Goal: Communication & Community: Connect with others

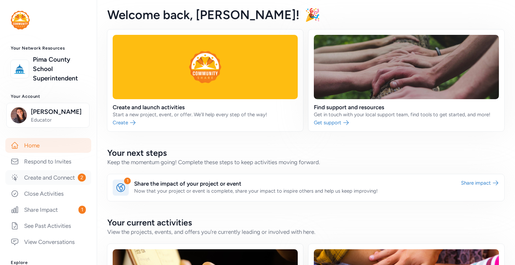
click at [56, 184] on link "Create and Connect 2" at bounding box center [48, 177] width 86 height 15
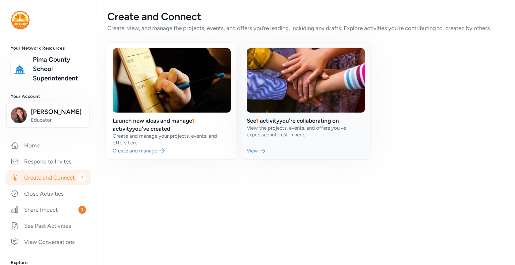
click at [281, 132] on link at bounding box center [306, 101] width 129 height 117
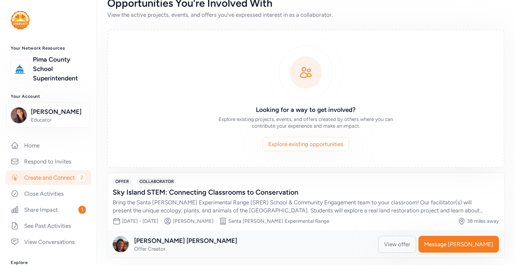
scroll to position [16, 0]
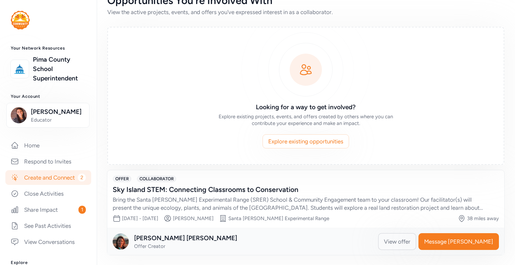
click at [411, 243] on span "View offer" at bounding box center [397, 242] width 27 height 8
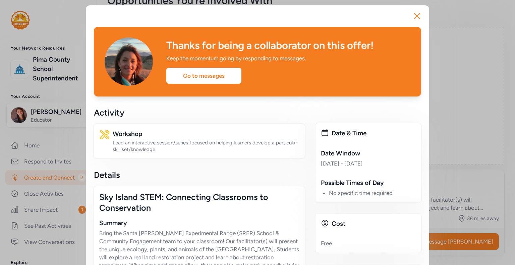
click at [266, 177] on div "Details" at bounding box center [199, 175] width 211 height 11
click at [192, 72] on div "Go to messages" at bounding box center [203, 76] width 75 height 16
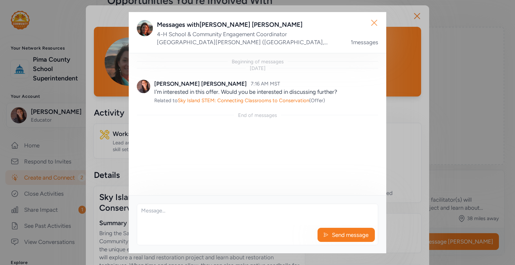
click at [380, 21] on button "Close" at bounding box center [374, 22] width 21 height 21
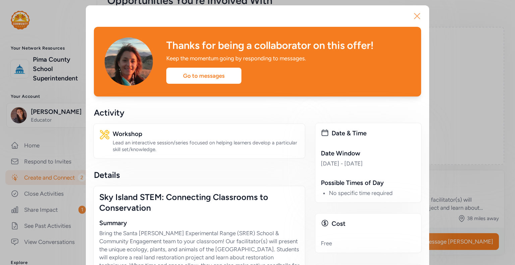
click at [416, 16] on icon "button" at bounding box center [417, 16] width 11 height 11
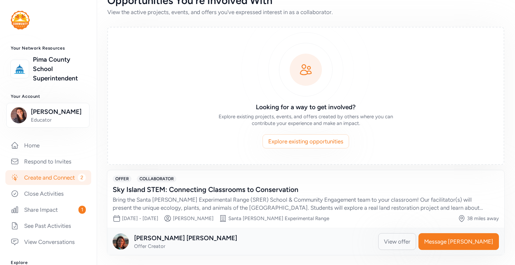
click at [54, 177] on link "Create and Connect 2" at bounding box center [48, 177] width 86 height 15
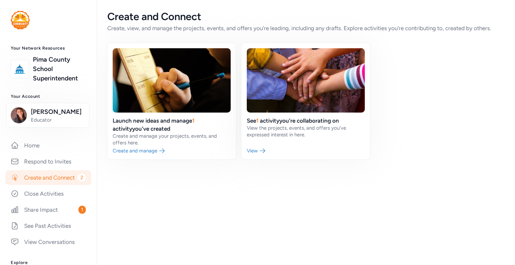
scroll to position [13, 0]
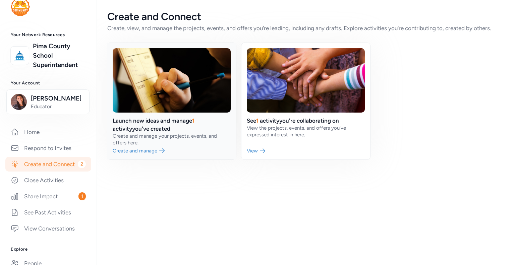
click at [166, 118] on link at bounding box center [171, 101] width 129 height 117
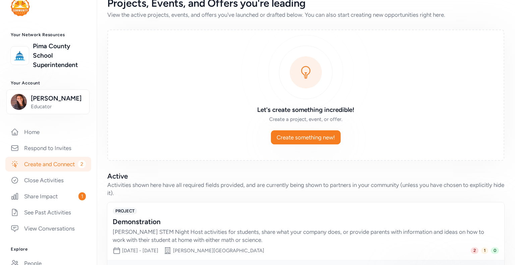
scroll to position [43, 0]
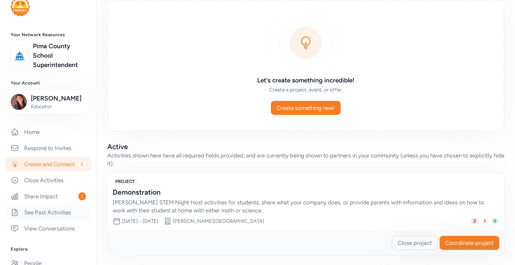
click at [58, 220] on link "See Past Activities" at bounding box center [48, 212] width 86 height 15
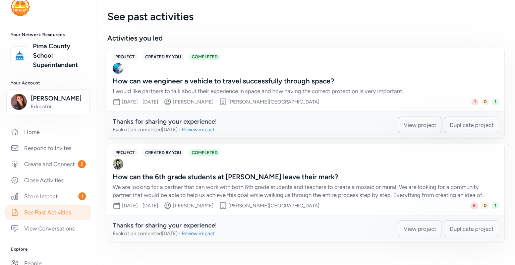
scroll to position [27, 0]
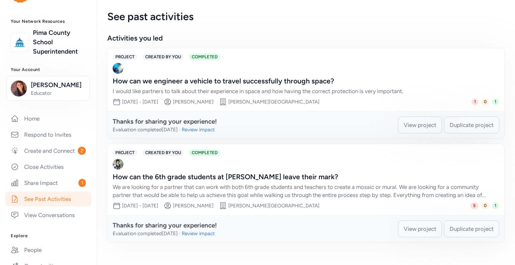
click at [346, 146] on div "PROJECT CREATED BY YOU COMPLETED lydia see How can the 6th grade students at De…" at bounding box center [305, 179] width 397 height 71
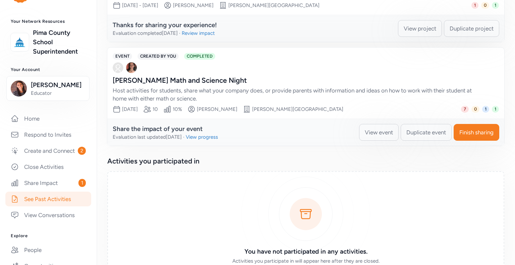
scroll to position [483, 0]
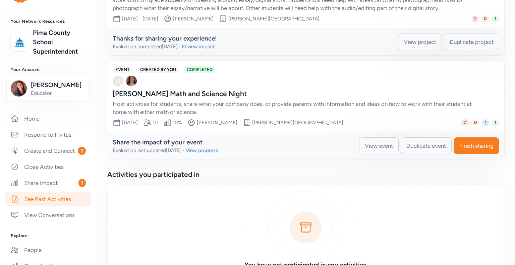
click at [417, 143] on span "Duplicate event" at bounding box center [427, 146] width 40 height 8
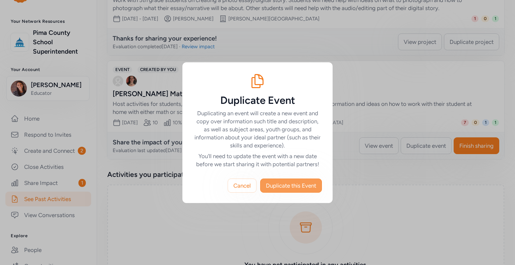
click at [302, 188] on span "Duplicate this Event" at bounding box center [291, 186] width 50 height 8
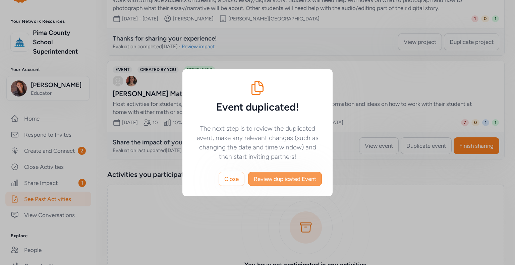
click at [282, 177] on span "Review duplicated Event" at bounding box center [285, 179] width 62 height 8
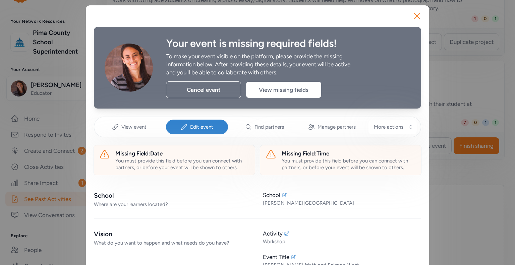
click at [199, 131] on div "Edit event" at bounding box center [197, 127] width 62 height 15
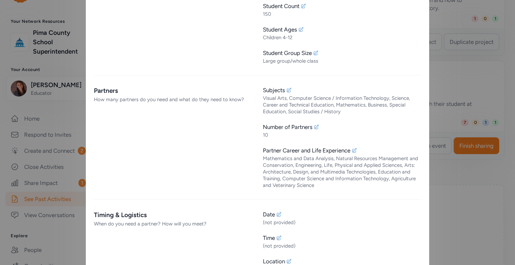
scroll to position [415, 0]
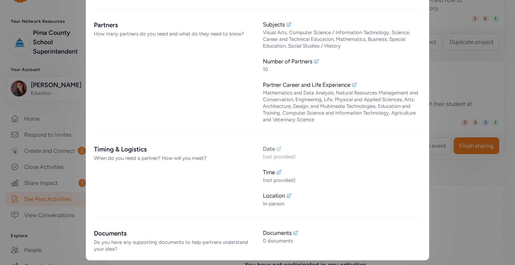
click at [278, 150] on icon at bounding box center [279, 149] width 4 height 4
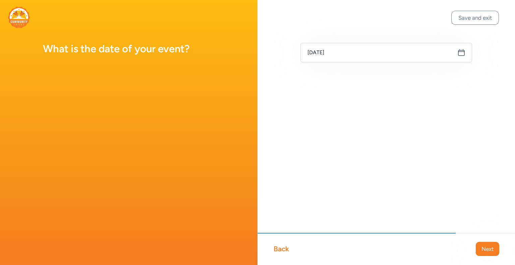
click at [463, 55] on icon at bounding box center [462, 53] width 6 height 6
click at [461, 53] on icon at bounding box center [462, 53] width 8 height 8
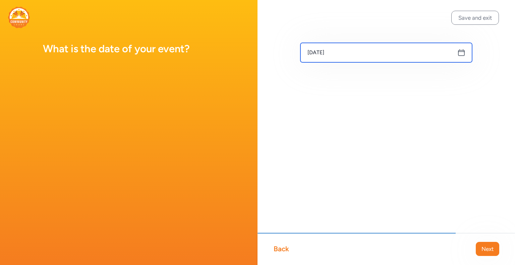
drag, startPoint x: 345, startPoint y: 54, endPoint x: 295, endPoint y: 52, distance: 49.7
click at [295, 52] on div "Sep 21, 2025" at bounding box center [387, 63] width 258 height 127
type input "Sep 21, 2025"
click at [317, 51] on input "Sep 21, 2025" at bounding box center [387, 52] width 172 height 19
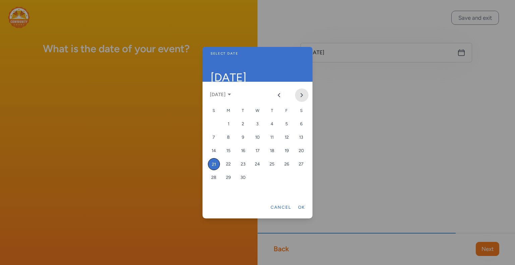
click at [305, 96] on button "Next month" at bounding box center [301, 95] width 13 height 13
click at [256, 139] on div "5" at bounding box center [258, 138] width 12 height 12
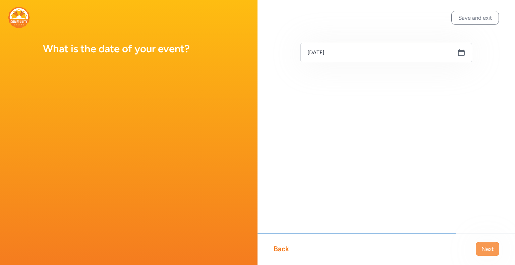
click at [485, 253] on span "Next" at bounding box center [488, 249] width 12 height 8
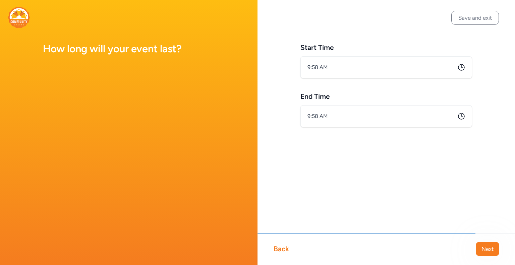
type input "9:58 AM"
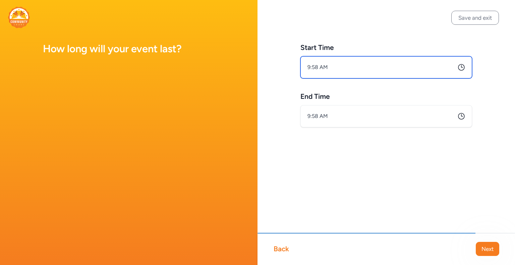
click at [406, 67] on input "9:58 AM" at bounding box center [387, 67] width 172 height 22
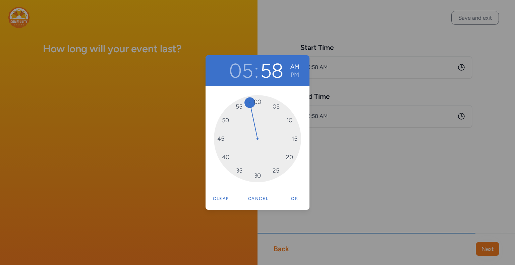
drag, startPoint x: 275, startPoint y: 169, endPoint x: 255, endPoint y: 176, distance: 21.4
click at [294, 76] on button "PM" at bounding box center [295, 75] width 9 height 8
click at [296, 200] on button "Ok" at bounding box center [294, 198] width 21 height 13
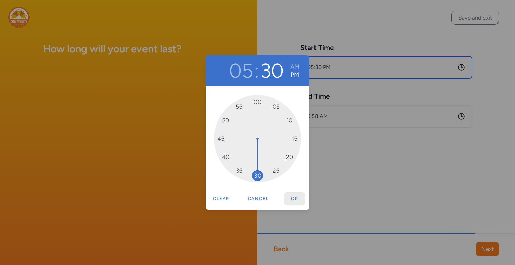
type input "5:30 PM"
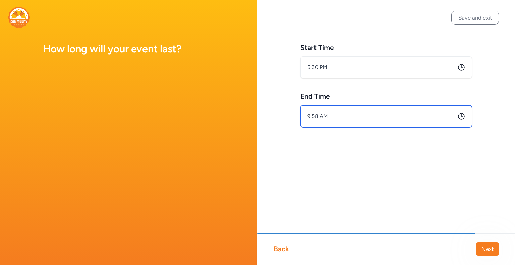
click at [340, 116] on input "9:58 AM" at bounding box center [387, 116] width 172 height 22
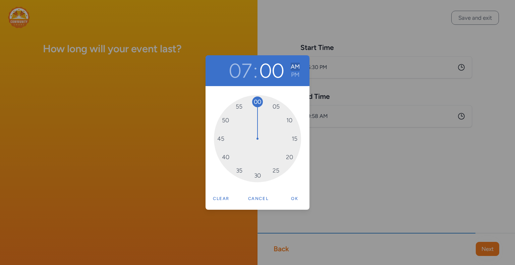
click at [298, 70] on button "AM" at bounding box center [295, 67] width 9 height 8
click at [298, 72] on button "PM" at bounding box center [295, 75] width 9 height 8
click at [385, 165] on div "07 : 00 AM PM 00 05 10 15 20 25 30 35 40 45 50 55 Clear Cancel Ok" at bounding box center [257, 132] width 515 height 265
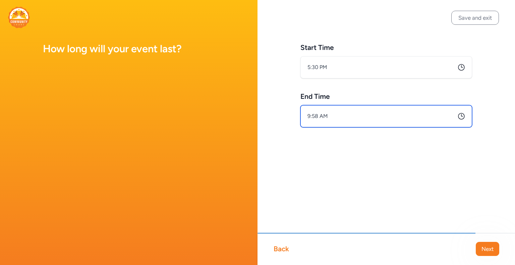
drag, startPoint x: 338, startPoint y: 116, endPoint x: 278, endPoint y: 119, distance: 59.8
click at [278, 119] on div "Start Time 5:30 PM End Time 9:58 AM" at bounding box center [387, 96] width 258 height 192
type input "9:58 AM"
click at [319, 120] on input "9:58 AM" at bounding box center [387, 116] width 172 height 22
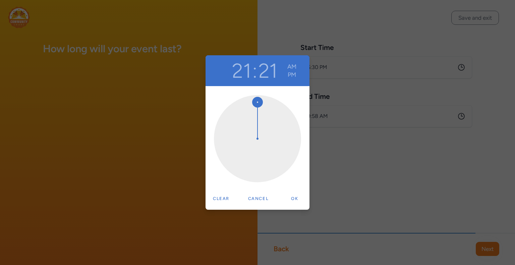
drag, startPoint x: 319, startPoint y: 120, endPoint x: 261, endPoint y: 126, distance: 58.7
click at [261, 126] on div at bounding box center [257, 138] width 87 height 87
click at [237, 73] on button "21" at bounding box center [241, 71] width 19 height 24
click at [238, 73] on button "21" at bounding box center [241, 71] width 19 height 24
click at [266, 198] on button "Cancel" at bounding box center [259, 198] width 28 height 13
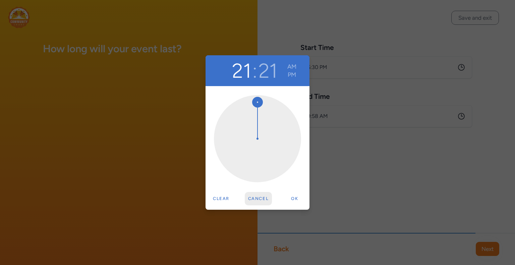
click at [259, 202] on button "Cancel" at bounding box center [259, 198] width 28 height 13
click at [256, 201] on button "Cancel" at bounding box center [259, 198] width 28 height 13
click at [253, 198] on button "Cancel" at bounding box center [259, 198] width 28 height 13
click at [253, 197] on button "Cancel" at bounding box center [259, 198] width 28 height 13
click at [412, 145] on div "21 : 21 AM PM Clear Cancel Ok" at bounding box center [257, 132] width 515 height 265
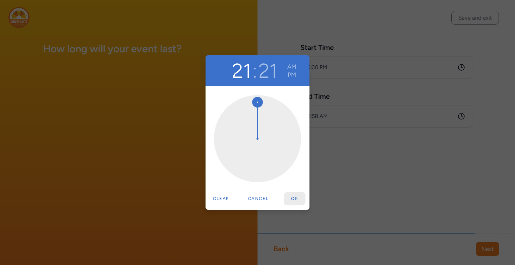
click at [291, 197] on button "Ok" at bounding box center [294, 198] width 21 height 13
click at [294, 198] on button "Ok" at bounding box center [294, 198] width 21 height 13
click at [219, 202] on button "Clear" at bounding box center [221, 198] width 23 height 13
click at [441, 111] on div "21 : 21 AM PM Clear Cancel Ok" at bounding box center [257, 132] width 515 height 265
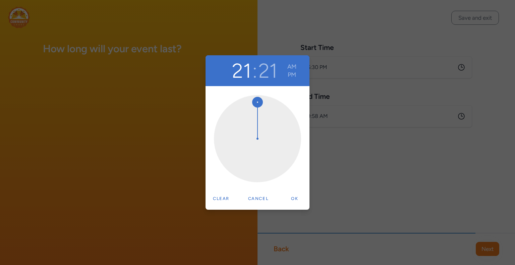
click at [441, 111] on div "21 : 21 AM PM Clear Cancel Ok" at bounding box center [257, 132] width 515 height 265
drag, startPoint x: 409, startPoint y: 251, endPoint x: 422, endPoint y: 251, distance: 12.8
click at [422, 251] on div "21 : 21 AM PM Clear Cancel Ok" at bounding box center [257, 132] width 515 height 265
click at [280, 201] on div "Clear Cancel Ok" at bounding box center [258, 200] width 96 height 17
click at [316, 197] on div "21 : 21 AM PM Clear Cancel Ok" at bounding box center [257, 132] width 515 height 265
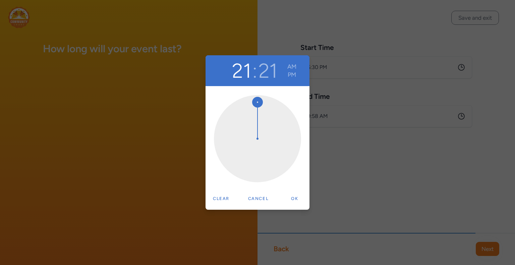
drag, startPoint x: 230, startPoint y: 120, endPoint x: 243, endPoint y: 116, distance: 14.2
click at [243, 116] on div at bounding box center [257, 138] width 87 height 87
click at [263, 100] on div at bounding box center [257, 138] width 87 height 87
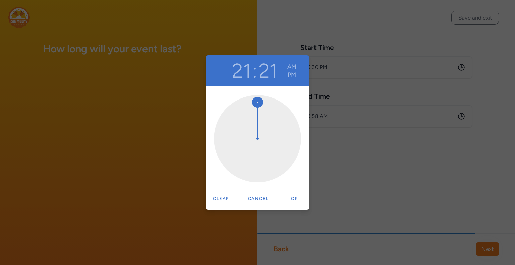
drag, startPoint x: 255, startPoint y: 100, endPoint x: 321, endPoint y: 155, distance: 85.7
click at [321, 155] on div "21 : 21 AM PM Clear Cancel Ok" at bounding box center [257, 132] width 515 height 265
click at [274, 78] on button "21" at bounding box center [268, 71] width 19 height 24
click at [255, 198] on button "Cancel" at bounding box center [259, 198] width 28 height 13
click at [295, 199] on button "Ok" at bounding box center [294, 198] width 21 height 13
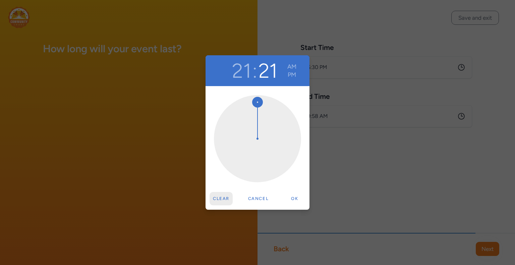
click at [224, 197] on button "Clear" at bounding box center [221, 198] width 23 height 13
click at [374, 76] on div "21 : 21 AM PM Clear Cancel Ok" at bounding box center [257, 132] width 515 height 265
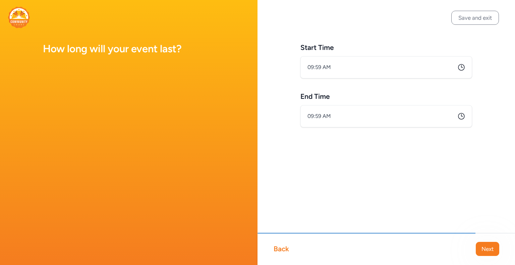
type input "9:59 AM"
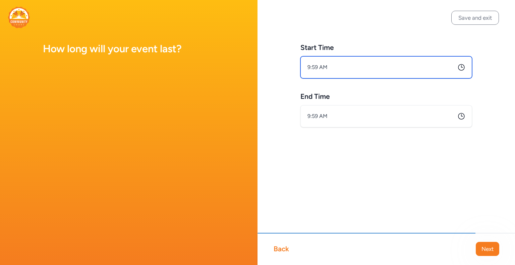
click at [336, 69] on input "9:59 AM" at bounding box center [387, 67] width 172 height 22
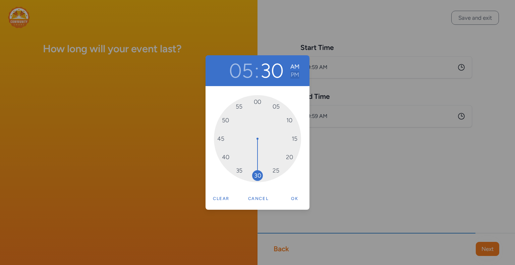
click at [296, 75] on button "PM" at bounding box center [295, 75] width 9 height 8
click at [298, 197] on button "Ok" at bounding box center [294, 198] width 21 height 13
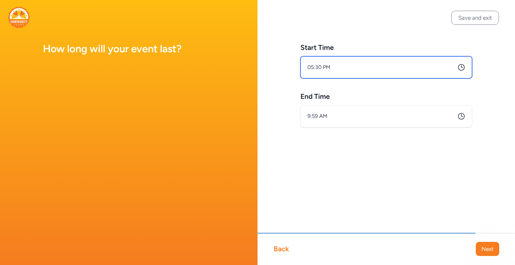
type input "5:30 PM"
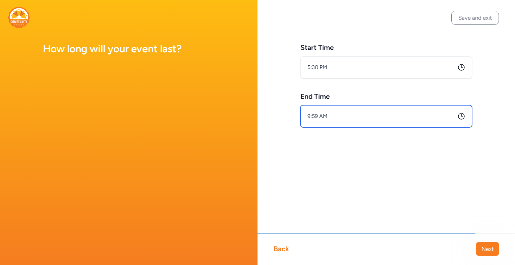
click at [314, 119] on input "9:59 AM" at bounding box center [387, 116] width 172 height 22
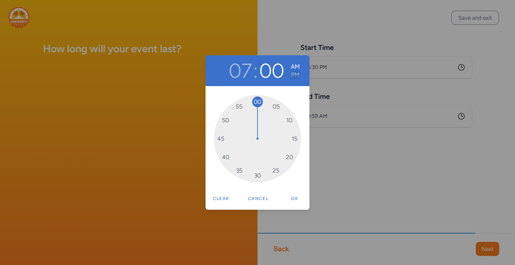
click at [296, 74] on button "PM" at bounding box center [295, 75] width 9 height 8
click at [299, 198] on button "Ok" at bounding box center [294, 198] width 21 height 13
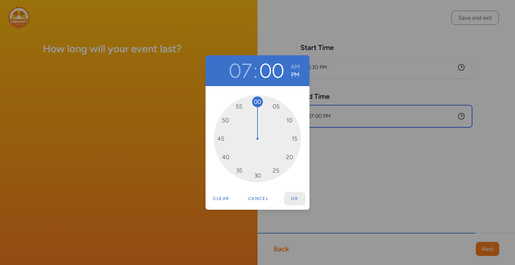
type input "7:00 PM"
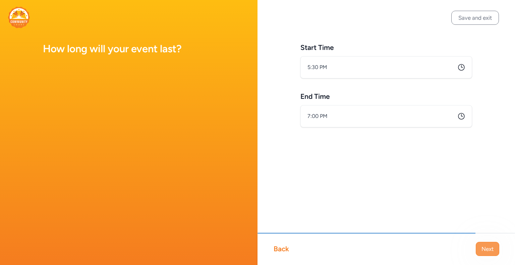
click at [481, 251] on button "Next" at bounding box center [487, 249] width 23 height 14
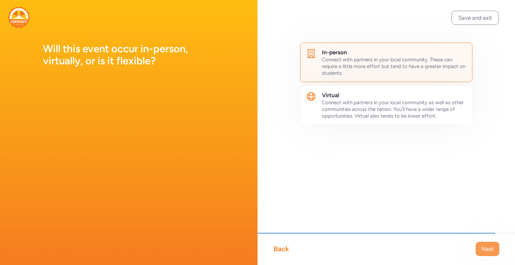
click at [489, 251] on span "Next" at bounding box center [488, 249] width 12 height 8
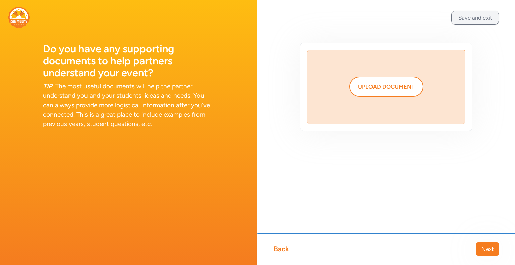
drag, startPoint x: 481, startPoint y: 13, endPoint x: 495, endPoint y: 21, distance: 16.2
click at [495, 21] on button "Save and exit" at bounding box center [476, 18] width 48 height 14
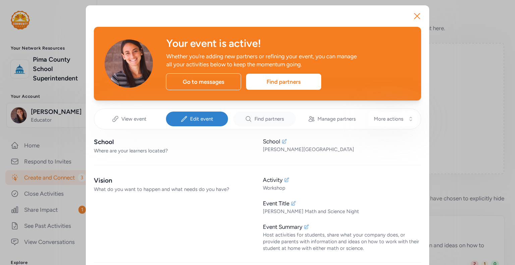
click at [268, 117] on span "Find partners" at bounding box center [270, 119] width 30 height 7
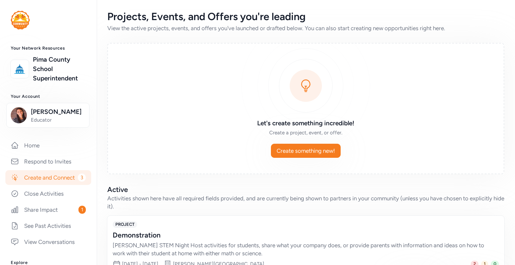
click at [357, 234] on div "Demonstration" at bounding box center [299, 235] width 373 height 9
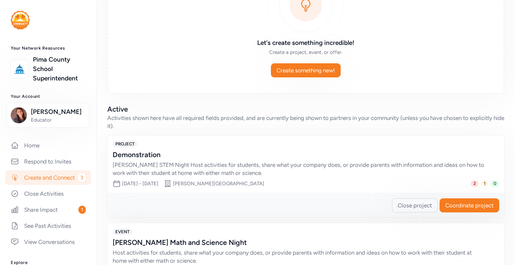
scroll to position [107, 0]
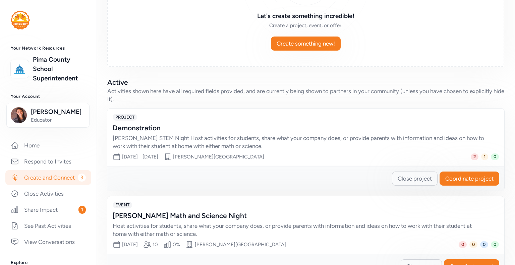
click at [416, 175] on span "Close project" at bounding box center [415, 179] width 34 height 8
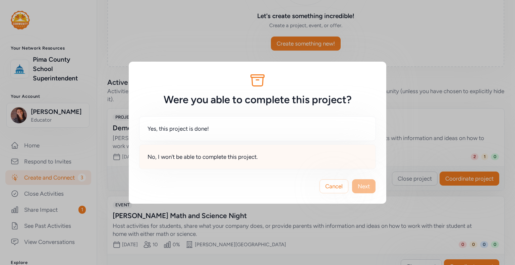
click at [185, 157] on span "No, I won't be able to complete this project." at bounding box center [203, 157] width 110 height 8
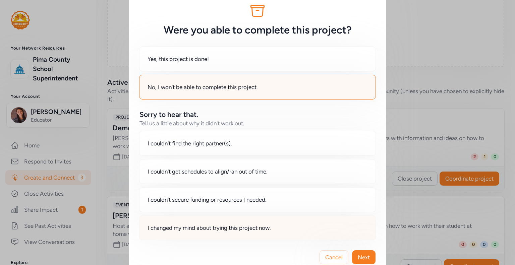
scroll to position [28, 0]
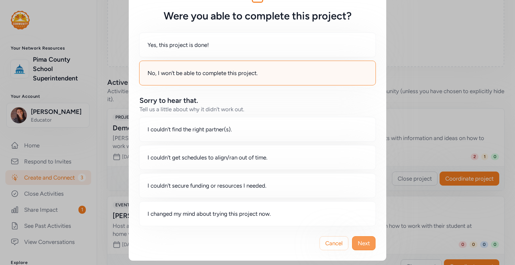
click at [360, 243] on span "Next" at bounding box center [364, 244] width 12 height 8
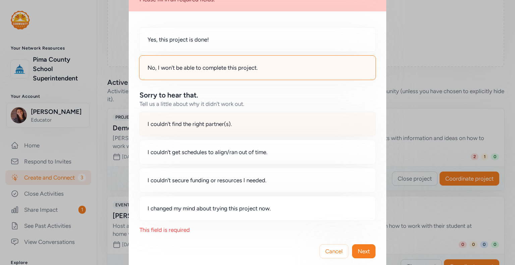
scroll to position [76, 0]
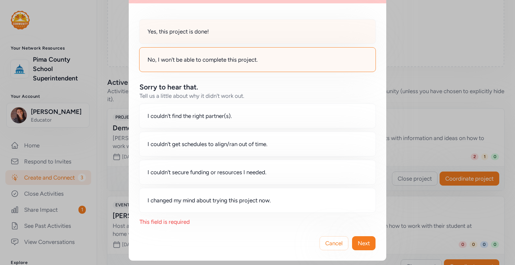
click at [201, 36] on div "Yes, this project is done!" at bounding box center [257, 31] width 237 height 25
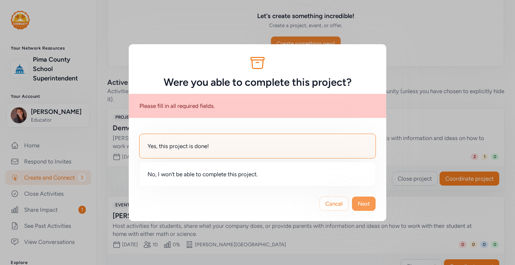
click at [366, 205] on span "Next" at bounding box center [364, 204] width 12 height 8
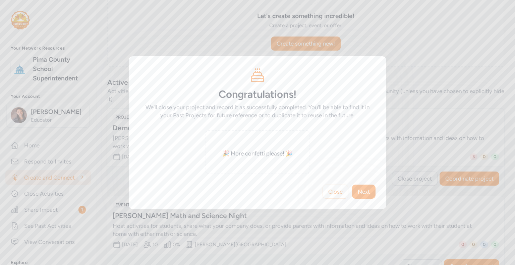
scroll to position [43, 0]
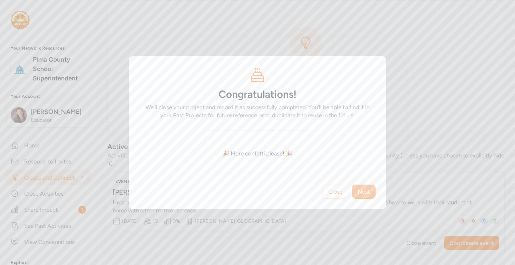
click at [364, 191] on span "Next" at bounding box center [364, 192] width 12 height 8
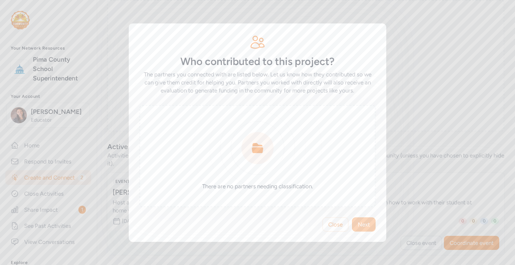
click at [363, 222] on span "Next" at bounding box center [364, 225] width 12 height 8
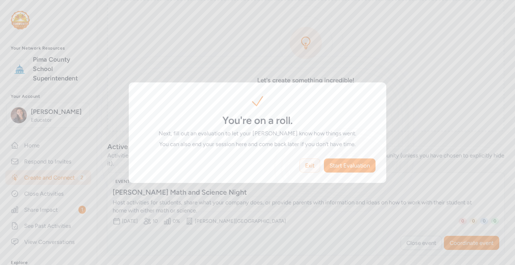
click at [305, 166] on span "Exit" at bounding box center [309, 166] width 9 height 8
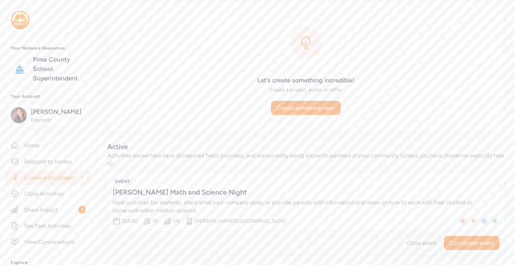
click at [159, 190] on div "[PERSON_NAME] Math and Science Night" at bounding box center [299, 192] width 373 height 9
click at [151, 220] on icon at bounding box center [147, 221] width 8 height 8
click at [120, 182] on span "EVENT" at bounding box center [122, 182] width 19 height 7
click at [474, 241] on span "Coordinate event" at bounding box center [472, 243] width 44 height 8
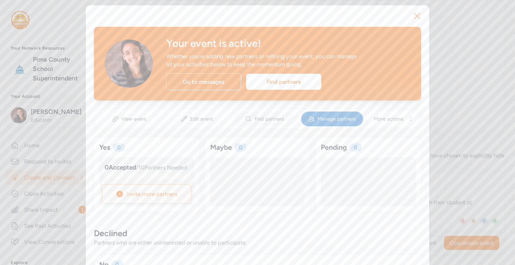
click at [259, 119] on span "Find partners" at bounding box center [270, 119] width 30 height 7
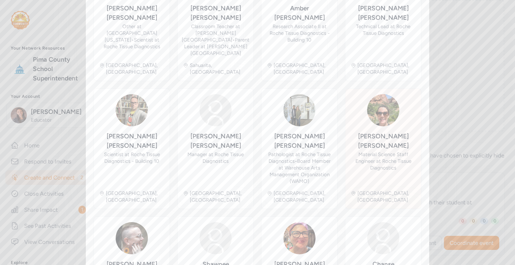
scroll to position [356, 0]
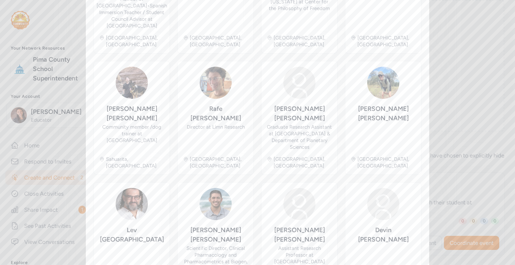
scroll to position [373, 0]
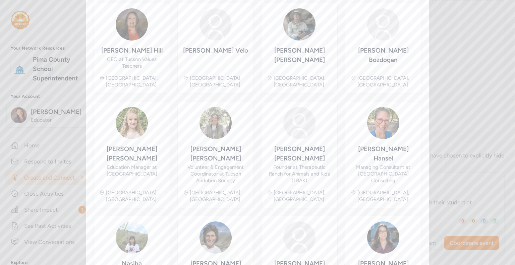
scroll to position [315, 0]
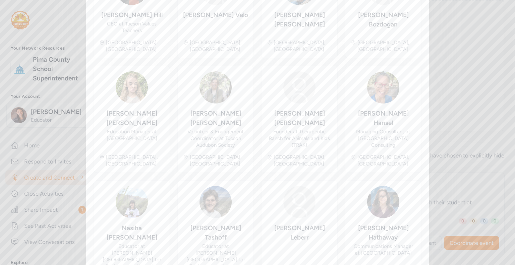
scroll to position [132, 0]
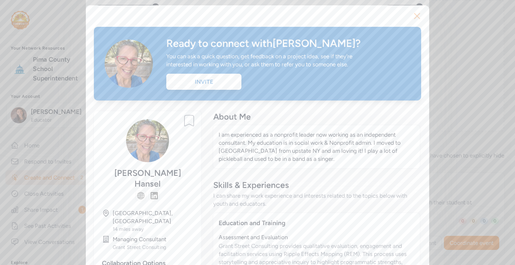
click at [412, 16] on icon "button" at bounding box center [417, 16] width 11 height 11
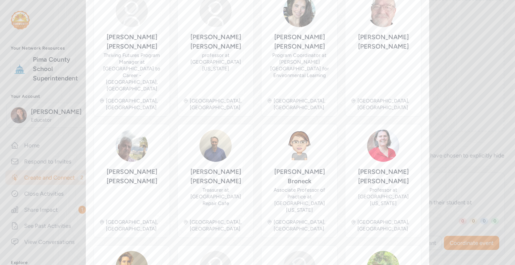
scroll to position [326, 0]
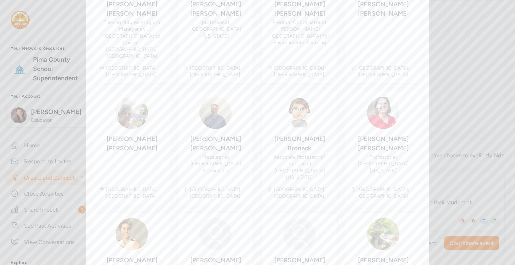
scroll to position [132, 0]
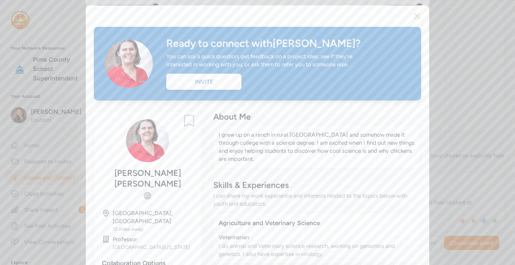
click at [414, 14] on icon "button" at bounding box center [417, 16] width 11 height 11
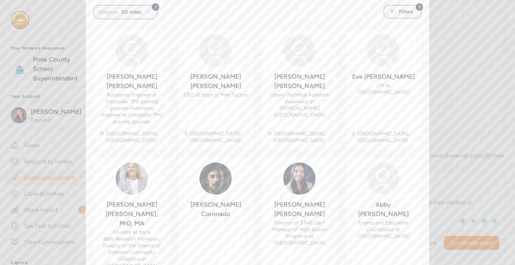
click at [252, 15] on div "1 Distance: 50 miles 8 Filters" at bounding box center [257, 11] width 327 height 13
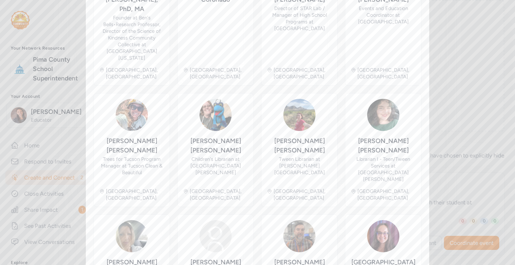
scroll to position [362, 0]
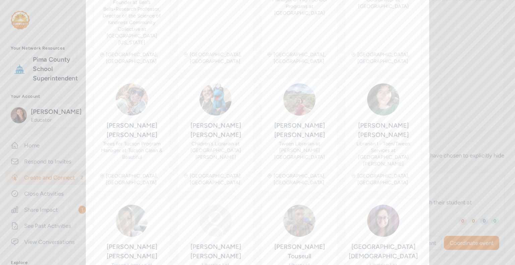
scroll to position [132, 0]
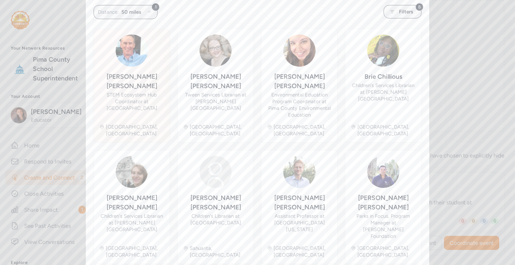
click at [132, 95] on div "STEM Ecosystem Hub Coordinator at [GEOGRAPHIC_DATA]" at bounding box center [131, 102] width 65 height 20
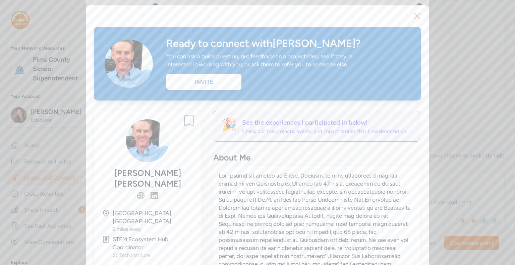
scroll to position [146, 0]
click at [332, 187] on p at bounding box center [317, 232] width 196 height 121
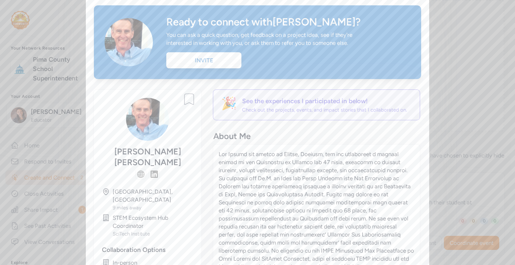
scroll to position [0, 0]
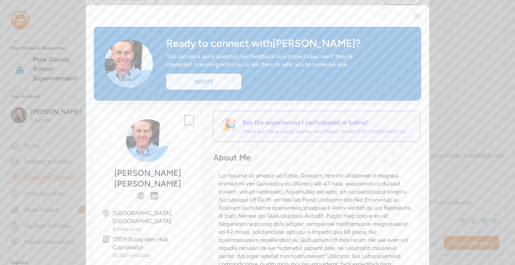
click at [197, 86] on div "Invite" at bounding box center [203, 82] width 75 height 16
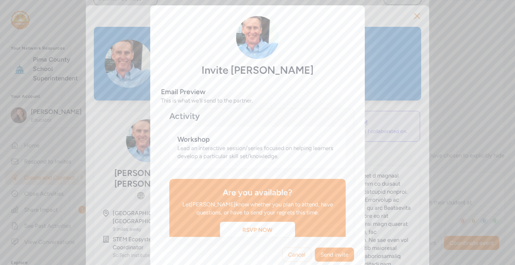
scroll to position [407, 0]
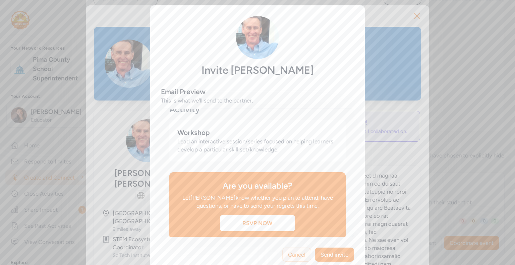
click at [296, 256] on span "Cancel" at bounding box center [296, 255] width 17 height 8
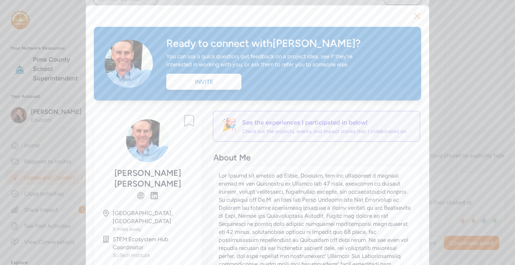
click at [414, 18] on icon "button" at bounding box center [417, 16] width 11 height 11
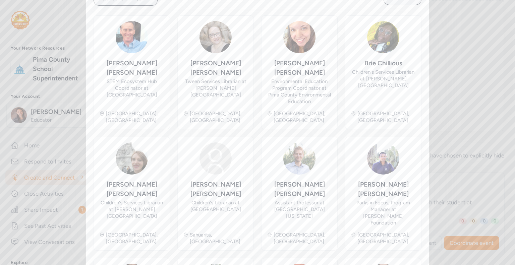
click at [421, 114] on div "Your event is active! Whether you're adding new partners or refining your event…" at bounding box center [258, 186] width 344 height 653
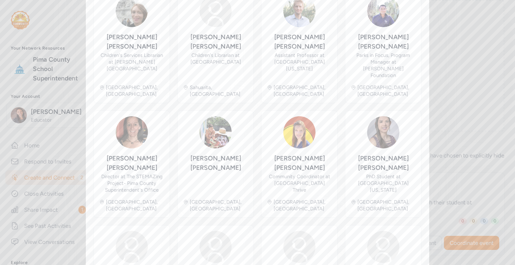
scroll to position [319, 0]
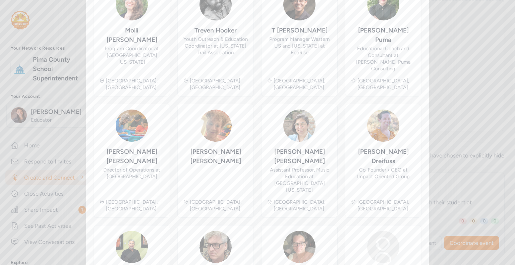
scroll to position [326, 0]
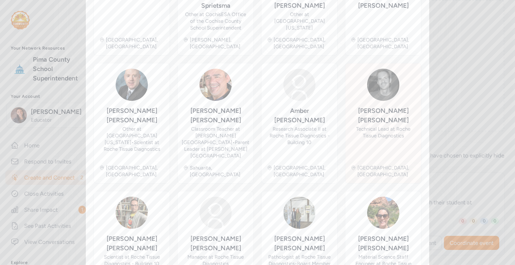
scroll to position [186, 0]
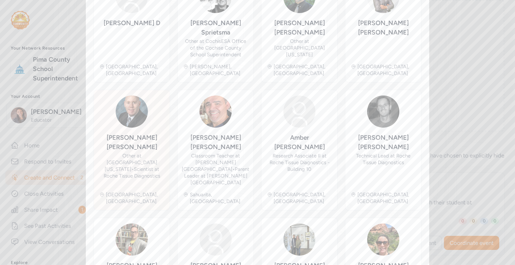
click at [134, 153] on div "Other at [GEOGRAPHIC_DATA][US_STATE] • Scientist at Roche Tissue Diagnostics" at bounding box center [131, 166] width 65 height 27
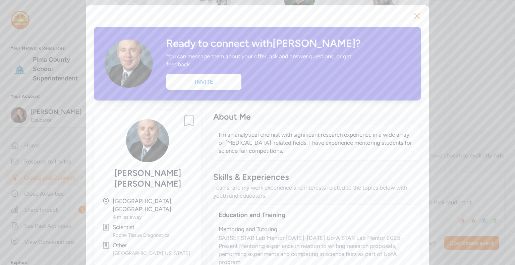
scroll to position [199, 0]
click at [294, 211] on div "Education and Training" at bounding box center [317, 215] width 196 height 9
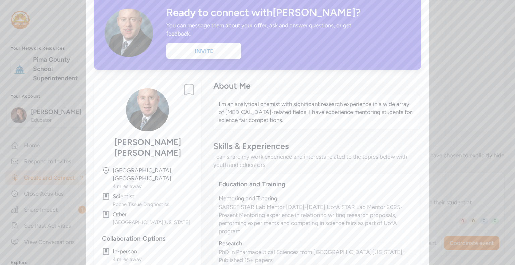
scroll to position [0, 0]
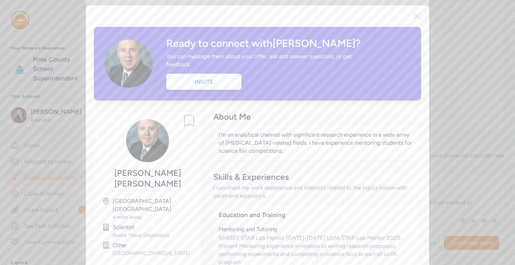
click at [418, 17] on icon "button" at bounding box center [417, 16] width 11 height 11
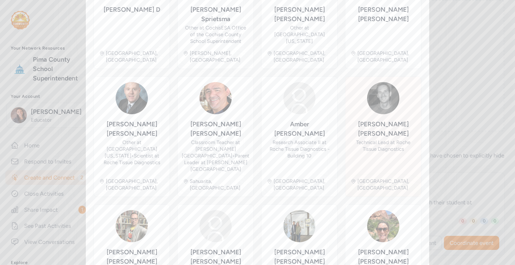
click at [392, 139] on div "Technical Lead at Roche Tissue Diagnostics" at bounding box center [383, 145] width 65 height 13
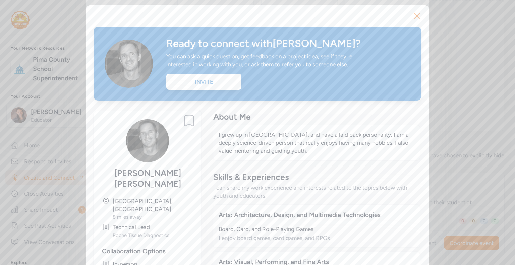
scroll to position [213, 0]
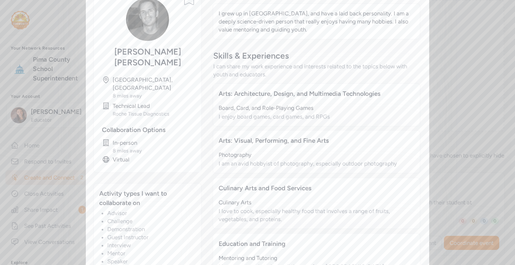
scroll to position [108, 0]
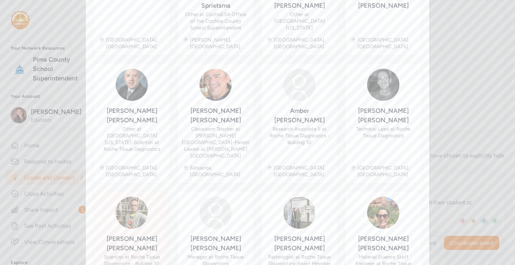
click at [137, 254] on div "Scientist at Roche Tissue Diagnostics - Building 10" at bounding box center [131, 260] width 65 height 13
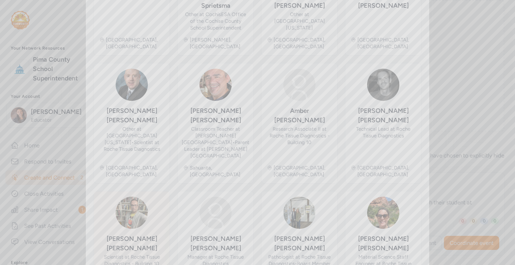
click at [137, 265] on div "Close Your event is active! Whether you're adding new partners or refining your…" at bounding box center [257, 265] width 515 height 0
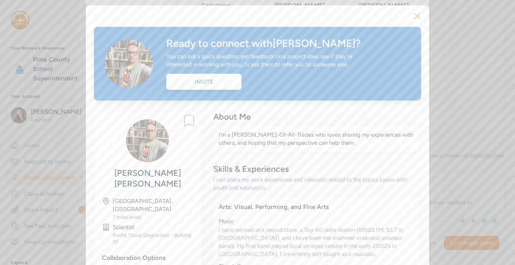
scroll to position [226, 0]
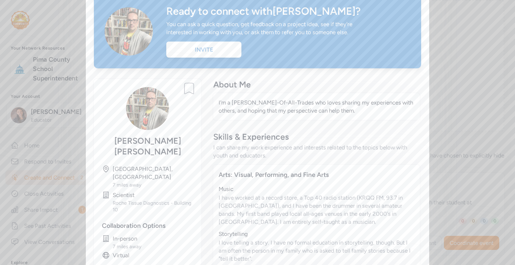
scroll to position [0, 0]
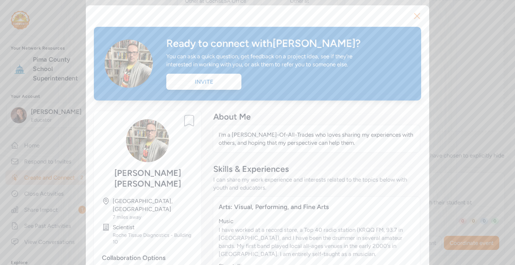
click at [417, 13] on icon "button" at bounding box center [417, 16] width 11 height 11
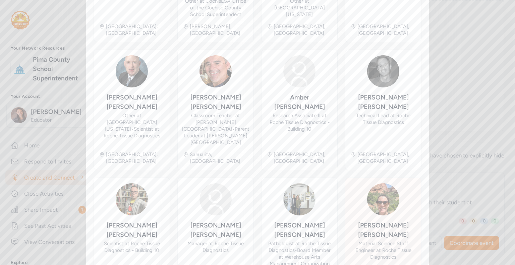
click at [355, 241] on div "Material Science Staff Engineer at Roche Tissue Diagnostics" at bounding box center [383, 251] width 65 height 20
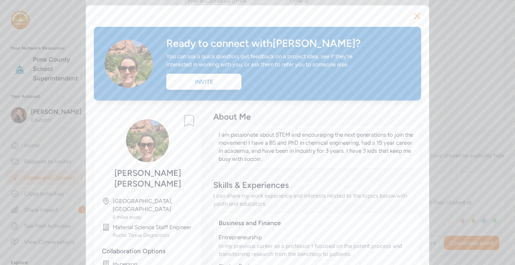
scroll to position [240, 0]
click at [355, 208] on div "I can share my work experience and interests related to the topics below with y…" at bounding box center [316, 200] width 207 height 16
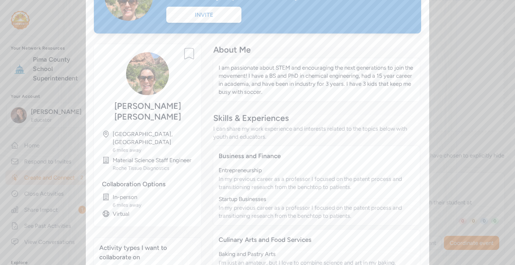
scroll to position [0, 0]
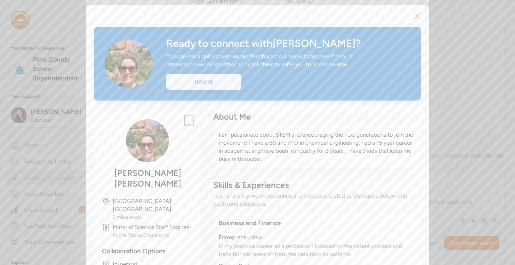
click at [196, 87] on div "Invite" at bounding box center [203, 82] width 75 height 16
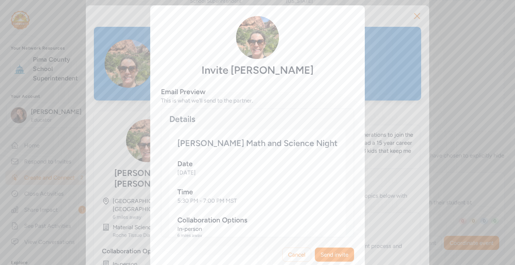
scroll to position [437, 0]
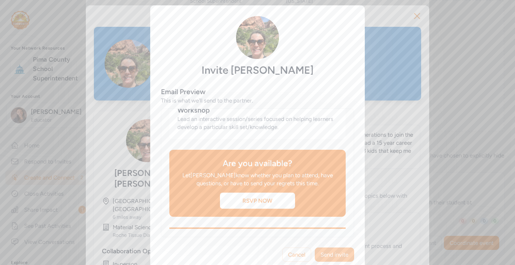
click at [338, 257] on span "Send invite" at bounding box center [335, 255] width 28 height 8
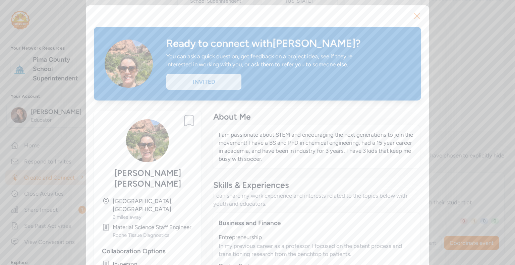
click at [415, 14] on icon "button" at bounding box center [417, 16] width 11 height 11
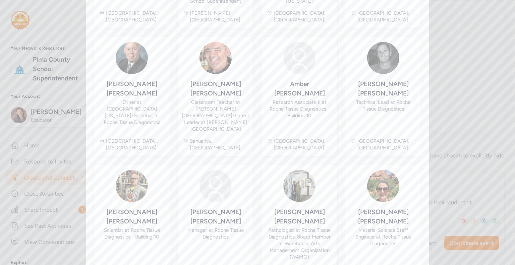
click at [426, 127] on div "Your event is active! Whether you're adding new partners or refining your event…" at bounding box center [258, 109] width 344 height 686
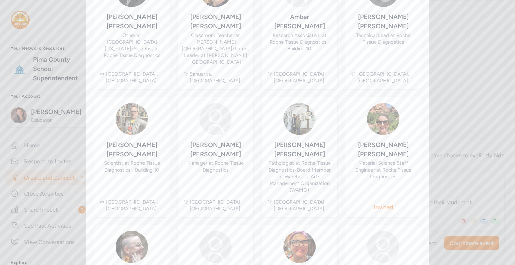
scroll to position [356, 0]
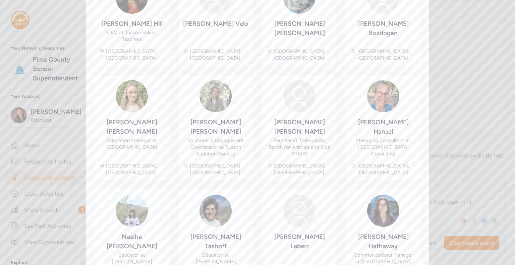
scroll to position [315, 0]
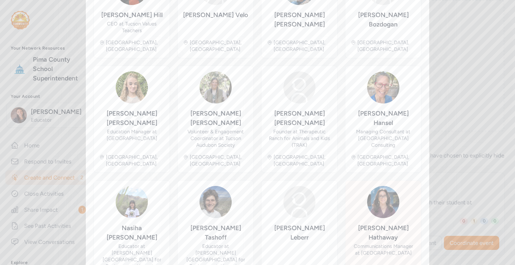
click at [392, 243] on div "Communications Manager at [GEOGRAPHIC_DATA]" at bounding box center [383, 249] width 65 height 13
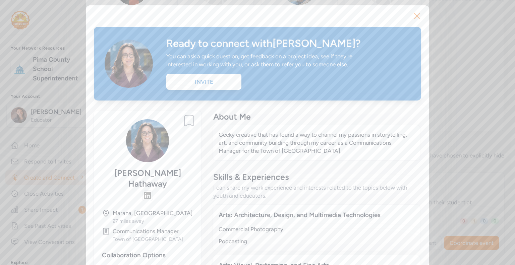
click at [365, 198] on div "I can share my work experience and interests related to the topics below with y…" at bounding box center [316, 192] width 207 height 16
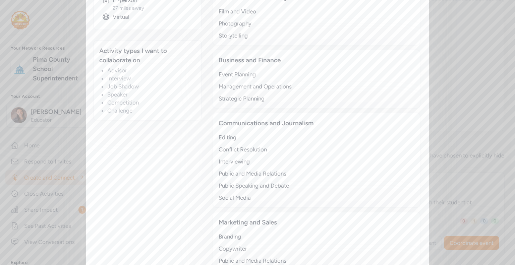
scroll to position [309, 0]
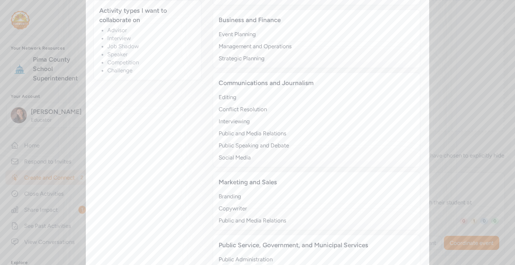
click at [489, 116] on div "Close Ready to connect with [PERSON_NAME] ? You can ask a quick question, get f…" at bounding box center [257, 28] width 515 height 674
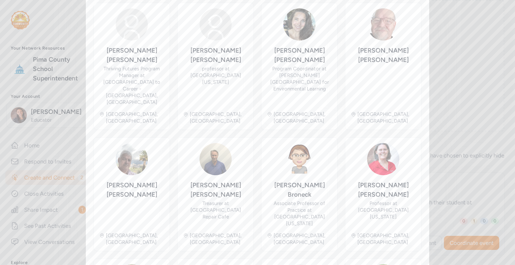
scroll to position [326, 0]
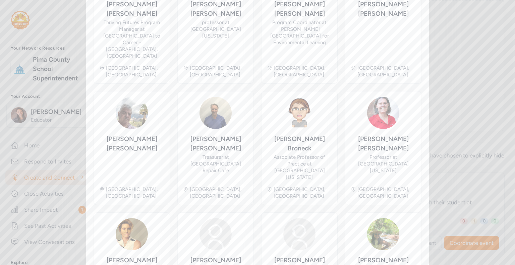
click at [371, 129] on img at bounding box center [383, 113] width 32 height 32
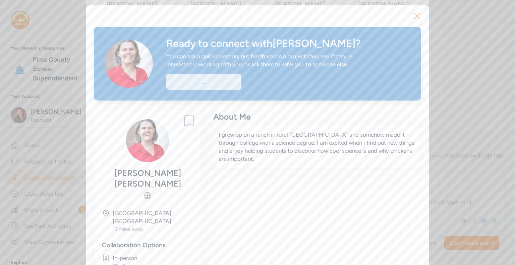
scroll to position [132, 0]
click at [371, 265] on div "Close Your event is active! Whether you're adding new partners or refining your…" at bounding box center [257, 265] width 515 height 0
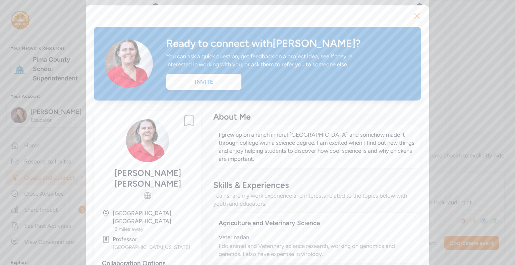
click at [416, 13] on icon "button" at bounding box center [417, 16] width 11 height 11
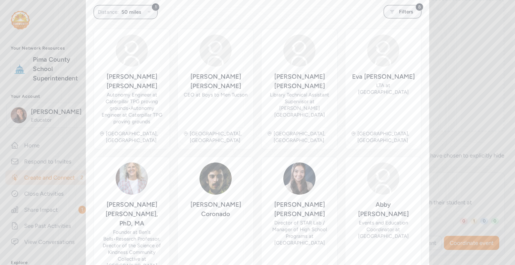
click at [424, 192] on div "Your event is active! Whether you're adding new partners or refining your event…" at bounding box center [258, 224] width 344 height 702
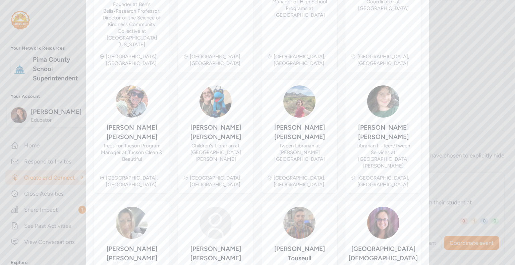
scroll to position [362, 0]
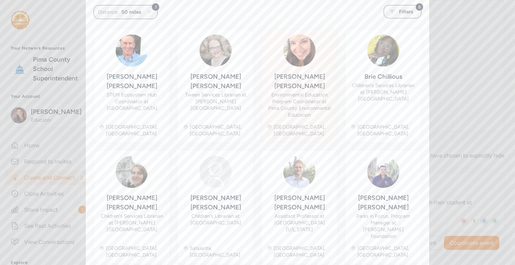
click at [293, 99] on div "Environmental Education Program Coordinator at Pima County Environmental Educat…" at bounding box center [299, 105] width 65 height 27
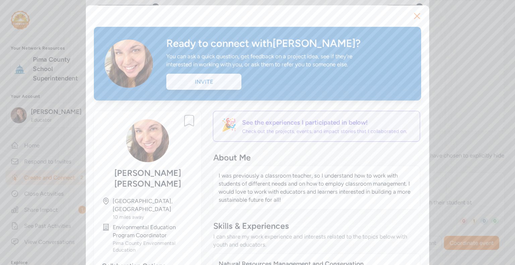
click at [194, 85] on div "Invite" at bounding box center [203, 82] width 75 height 16
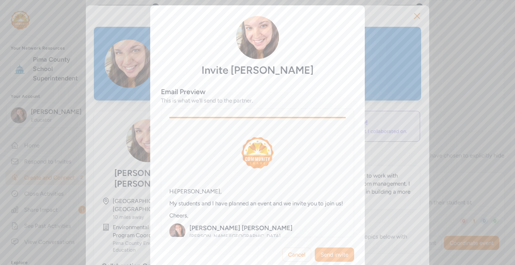
click at [327, 255] on span "Send invite" at bounding box center [335, 255] width 28 height 8
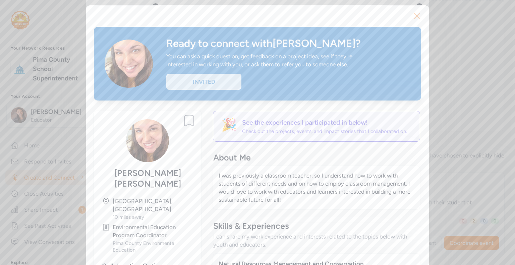
click at [414, 17] on icon "button" at bounding box center [417, 16] width 11 height 11
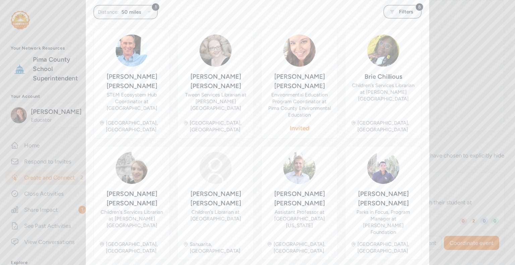
click at [426, 127] on div "Your event is active! Whether you're adding new partners or refining your event…" at bounding box center [258, 197] width 344 height 649
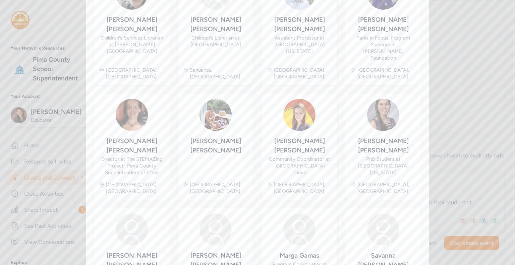
scroll to position [322, 0]
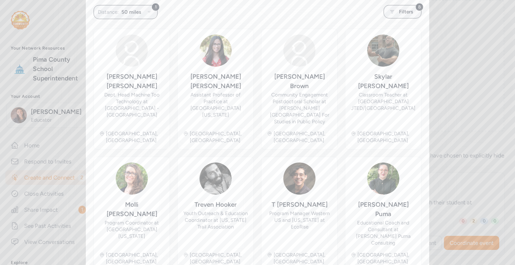
click at [424, 30] on div "Your event is active! Whether you're adding new partners or refining your event…" at bounding box center [258, 209] width 344 height 673
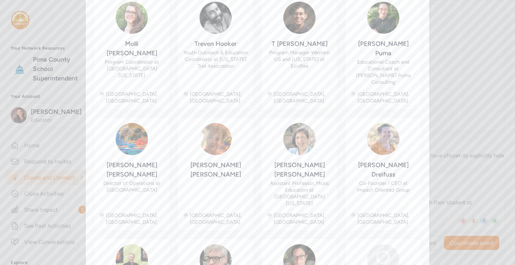
scroll to position [326, 0]
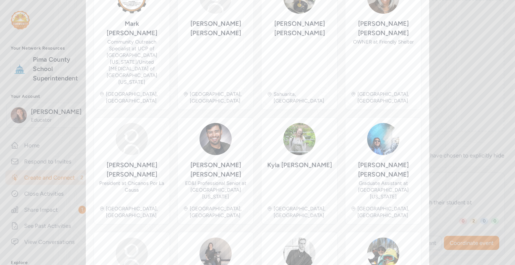
scroll to position [315, 0]
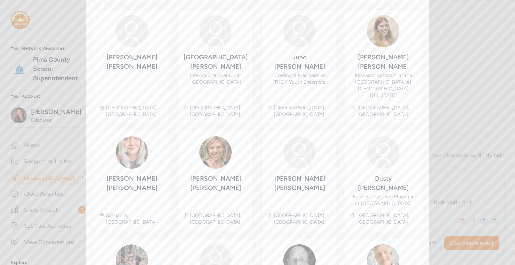
scroll to position [319, 0]
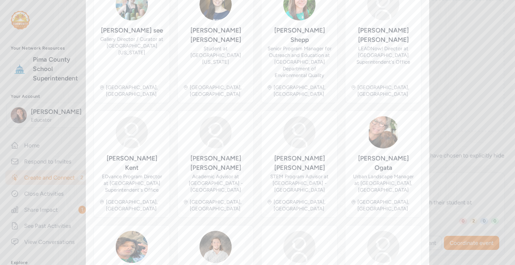
scroll to position [336, 0]
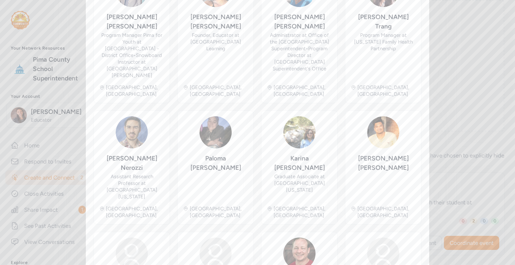
scroll to position [349, 0]
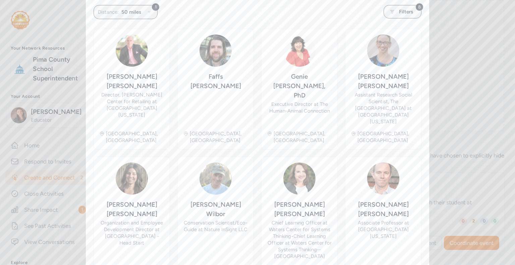
scroll to position [146, 0]
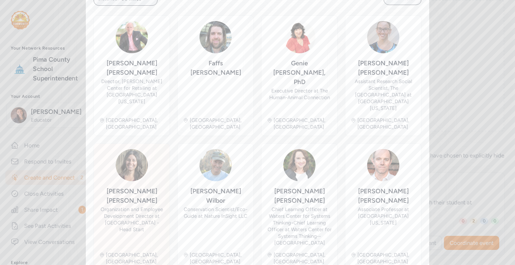
click at [128, 206] on div "Organization and Employee Development Director at [GEOGRAPHIC_DATA] - Head Start" at bounding box center [131, 219] width 65 height 27
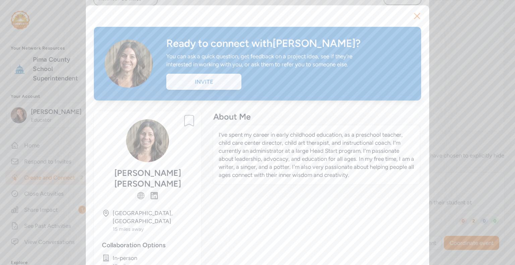
click at [205, 86] on div "Invite" at bounding box center [203, 82] width 75 height 16
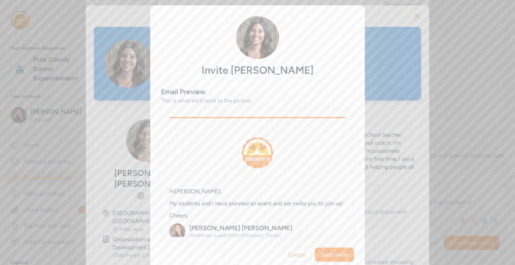
scroll to position [123, 0]
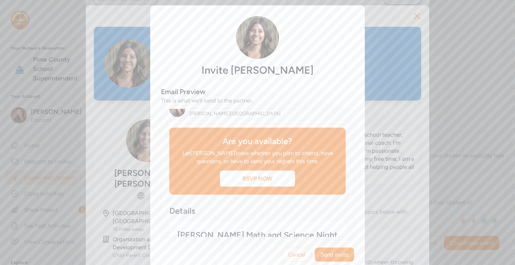
click at [200, 110] on div "[PERSON_NAME]" at bounding box center [241, 105] width 103 height 9
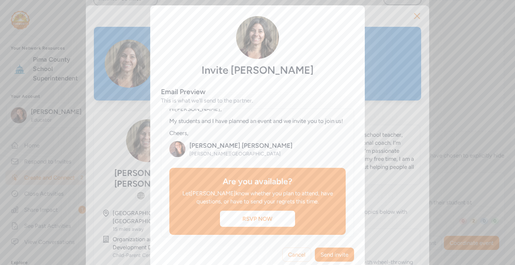
scroll to position [69, 0]
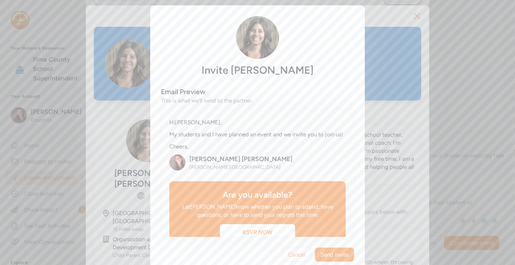
click at [183, 139] on p "My students and I have planned an event and we invite you to join us!" at bounding box center [257, 135] width 176 height 8
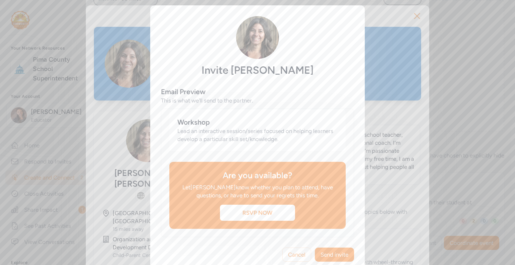
scroll to position [437, 0]
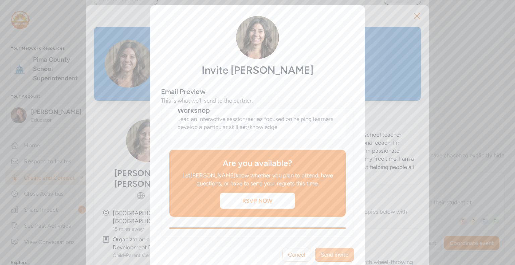
click at [333, 254] on span "Send invite" at bounding box center [335, 255] width 28 height 8
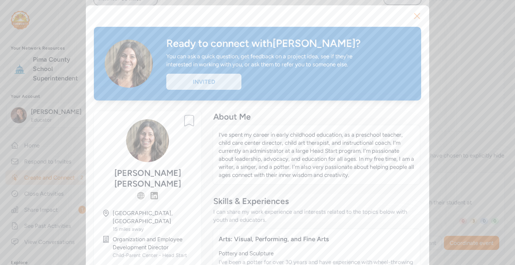
click at [414, 19] on icon "button" at bounding box center [417, 16] width 11 height 11
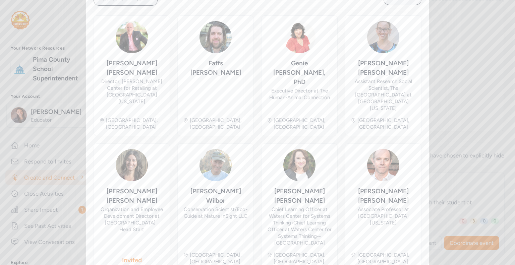
click at [423, 128] on div "Your event is active! Whether you're adding new partners or refining your event…" at bounding box center [258, 208] width 344 height 696
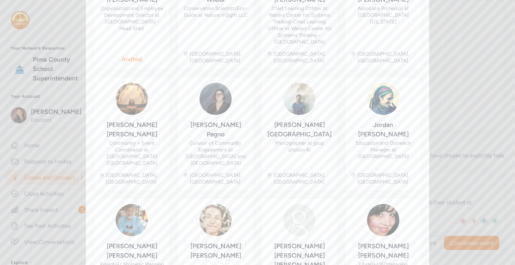
scroll to position [353, 0]
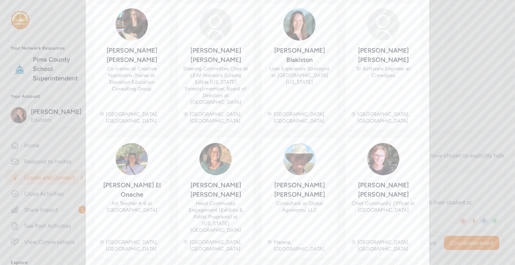
scroll to position [358, 0]
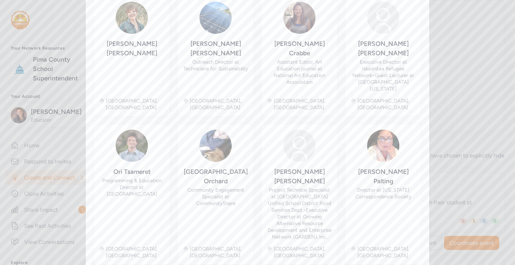
scroll to position [387, 0]
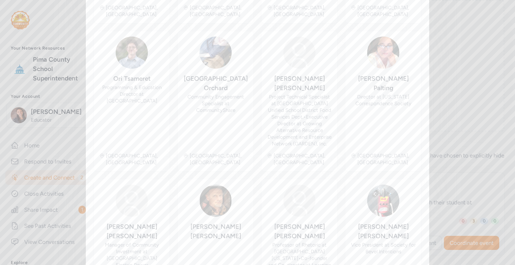
scroll to position [132, 0]
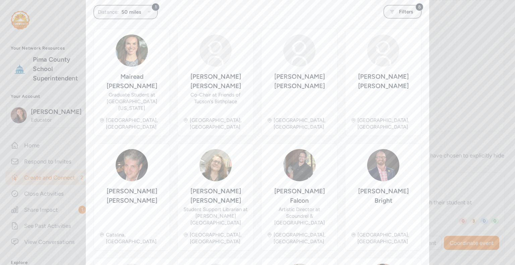
click at [423, 139] on div "Your event is active! Whether you're adding new partners or refining your event…" at bounding box center [258, 202] width 344 height 659
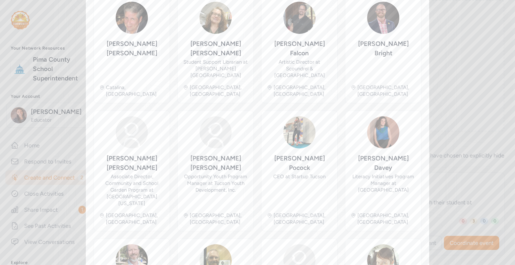
scroll to position [313, 0]
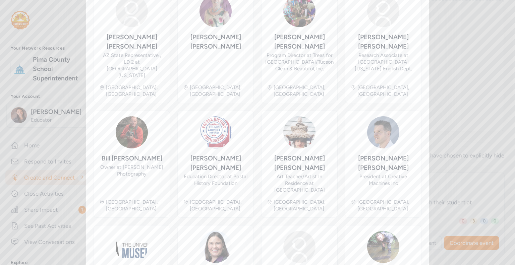
scroll to position [356, 0]
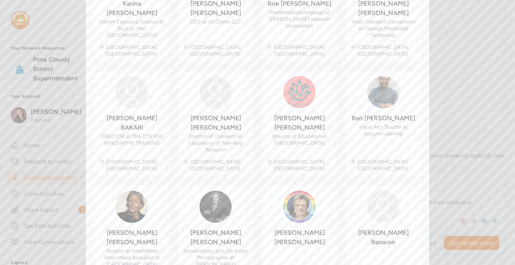
scroll to position [340, 0]
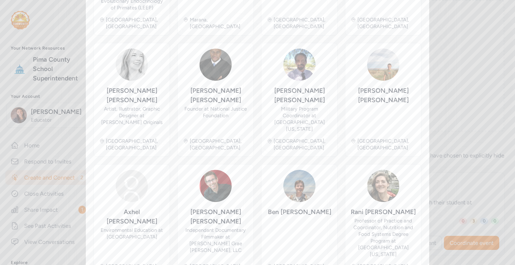
scroll to position [360, 0]
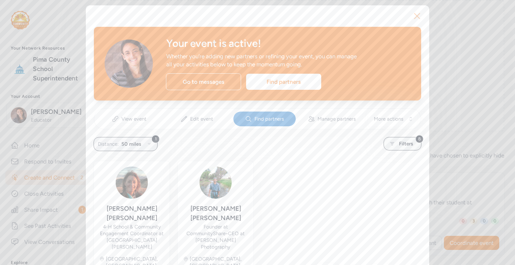
click at [417, 15] on icon "button" at bounding box center [417, 16] width 11 height 11
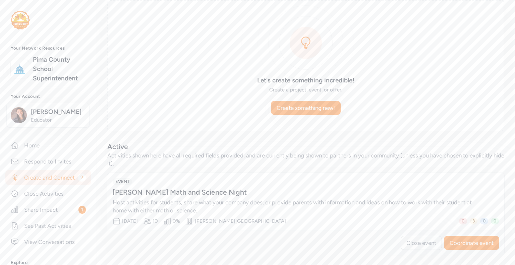
click at [39, 185] on link "Create and Connect 2" at bounding box center [48, 177] width 86 height 15
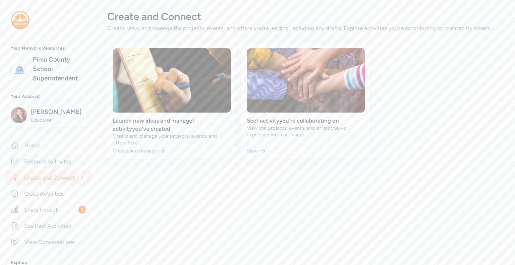
click at [47, 159] on link "Respond to Invites" at bounding box center [48, 161] width 86 height 15
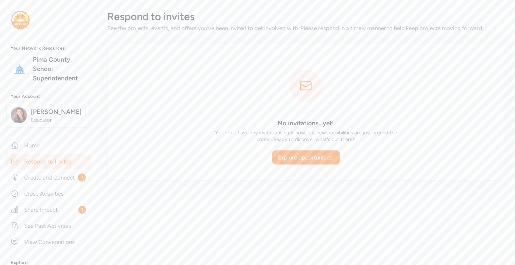
click at [52, 210] on link "Share Impact 1" at bounding box center [48, 210] width 86 height 15
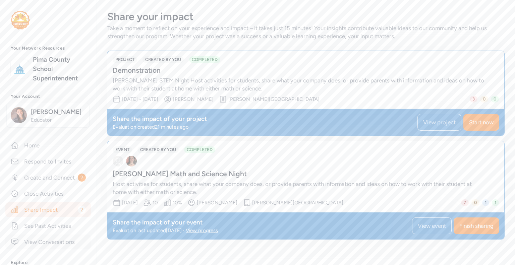
click at [63, 248] on link "View Conversations" at bounding box center [48, 242] width 86 height 15
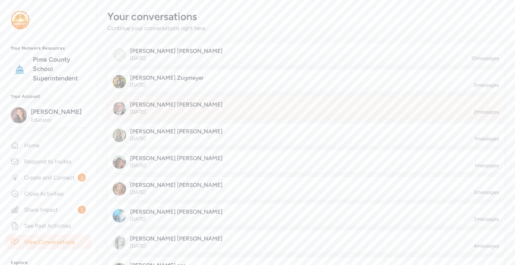
click at [187, 115] on div at bounding box center [311, 112] width 397 height 23
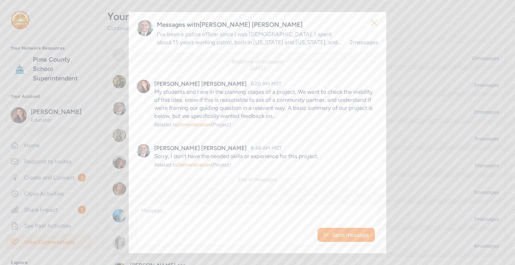
click at [377, 22] on icon "button" at bounding box center [374, 22] width 11 height 11
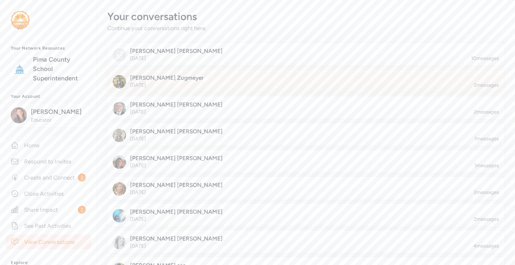
click at [246, 83] on div at bounding box center [311, 85] width 397 height 23
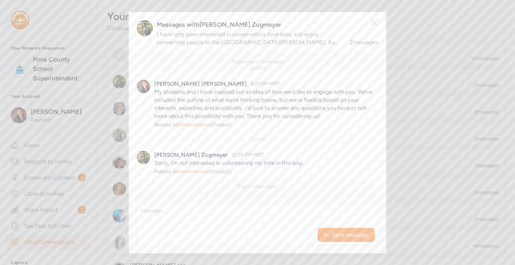
click at [374, 23] on icon "button" at bounding box center [374, 22] width 5 height 5
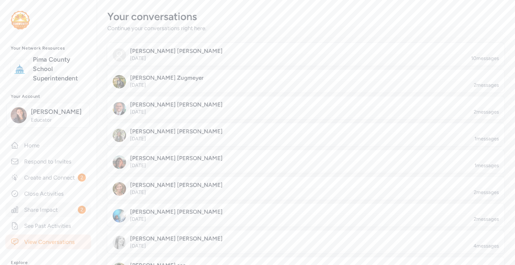
click at [64, 216] on link "Share Impact 2" at bounding box center [48, 210] width 86 height 15
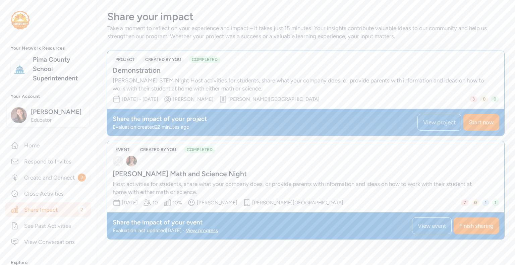
click at [47, 182] on link "Create and Connect 2" at bounding box center [48, 177] width 86 height 15
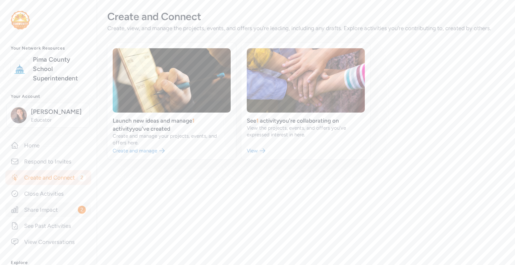
click at [55, 217] on link "Share Impact 2" at bounding box center [48, 210] width 86 height 15
